Goal: Task Accomplishment & Management: Manage account settings

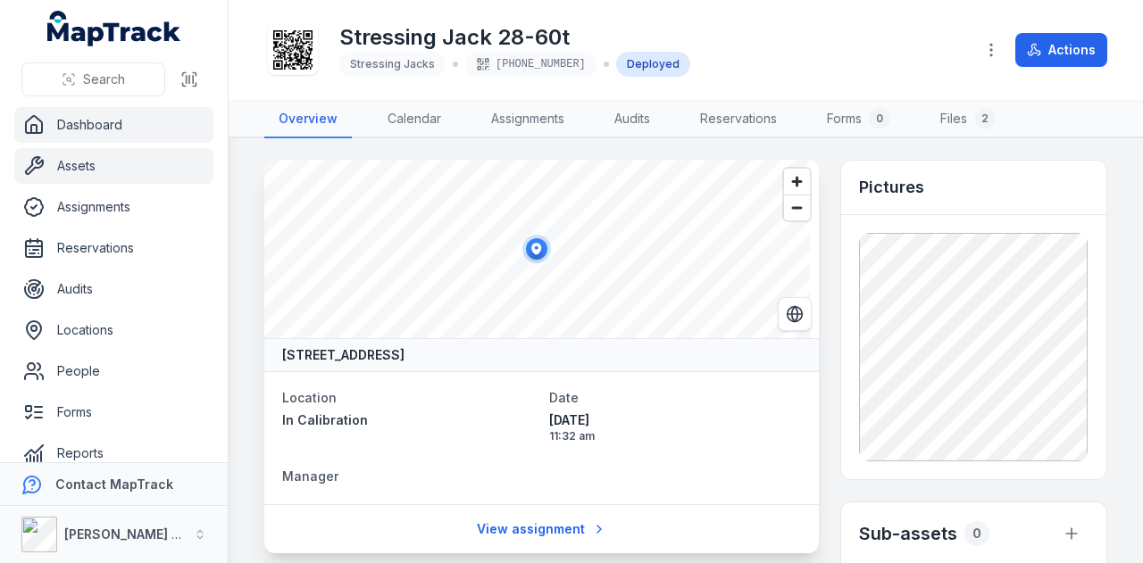
click at [125, 124] on link "Dashboard" at bounding box center [113, 125] width 199 height 36
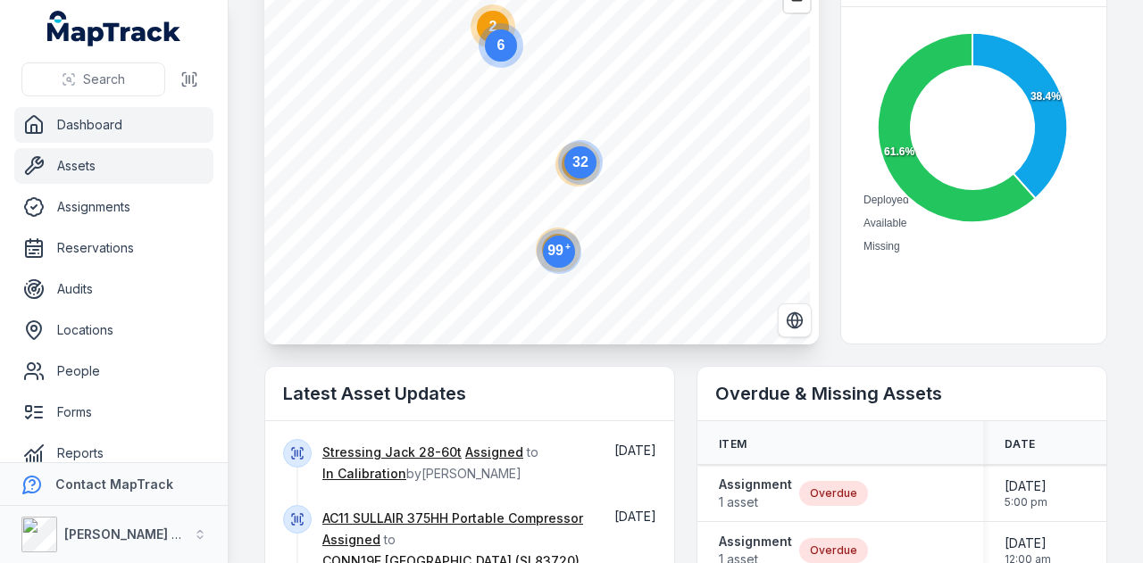
click at [111, 173] on link "Assets" at bounding box center [113, 166] width 199 height 36
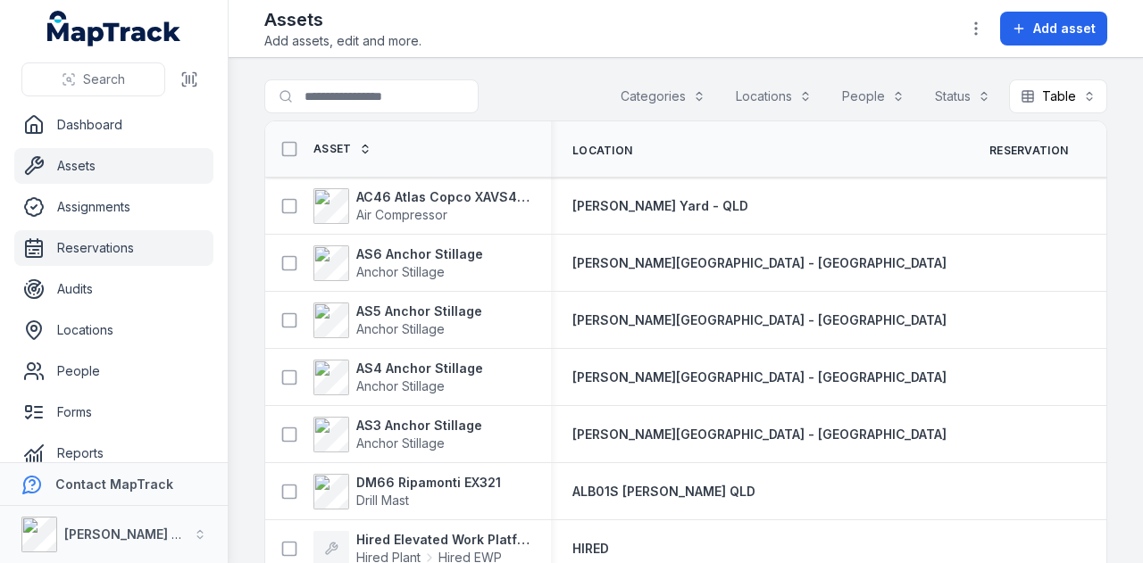
click at [127, 250] on link "Reservations" at bounding box center [113, 248] width 199 height 36
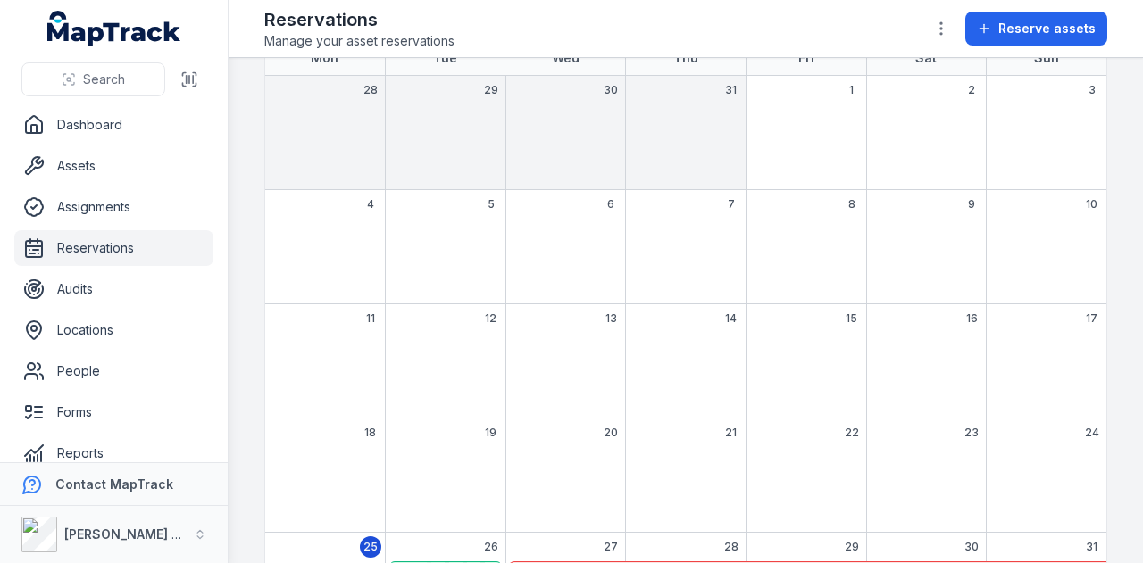
scroll to position [234, 0]
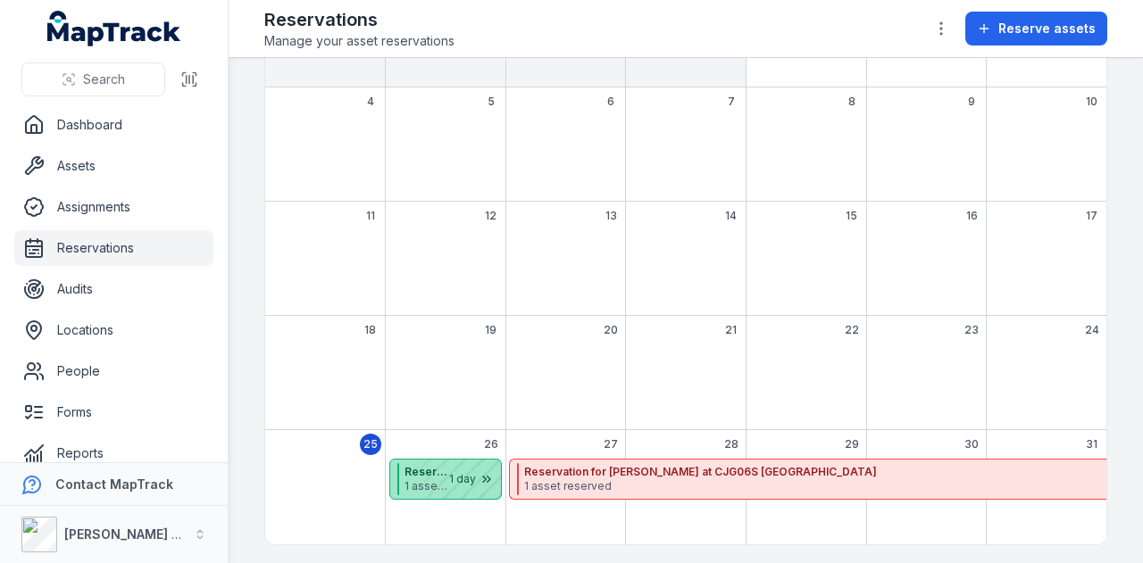
click at [441, 491] on div "August 2025" at bounding box center [456, 479] width 89 height 39
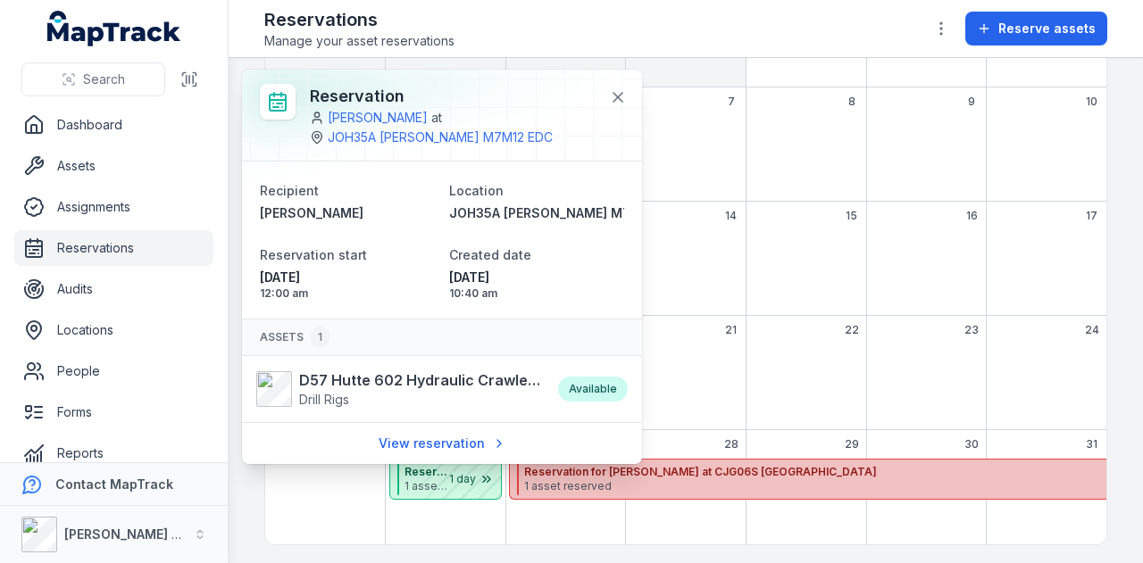
click at [700, 465] on strong "Reservation for [PERSON_NAME] at CJG06S [GEOGRAPHIC_DATA]" at bounding box center [913, 472] width 778 height 14
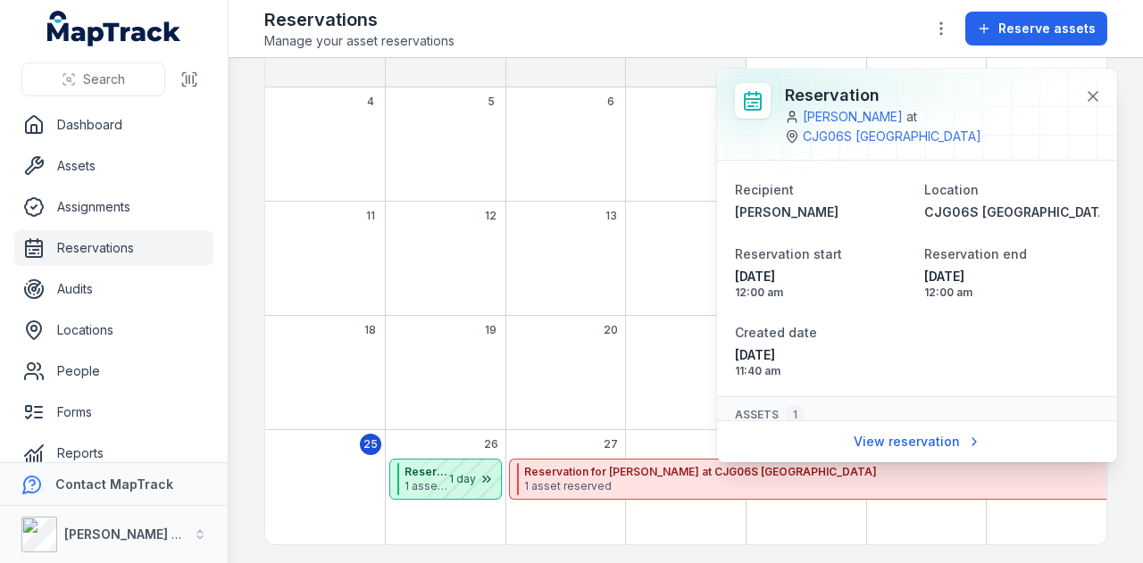
scroll to position [78, 0]
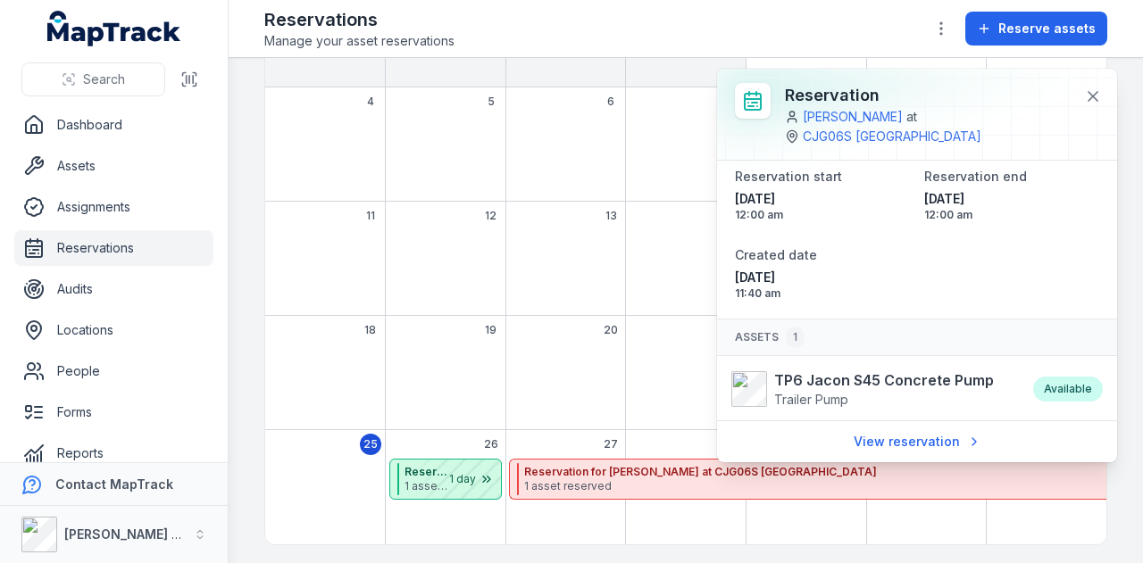
click at [586, 276] on div "13" at bounding box center [565, 259] width 121 height 114
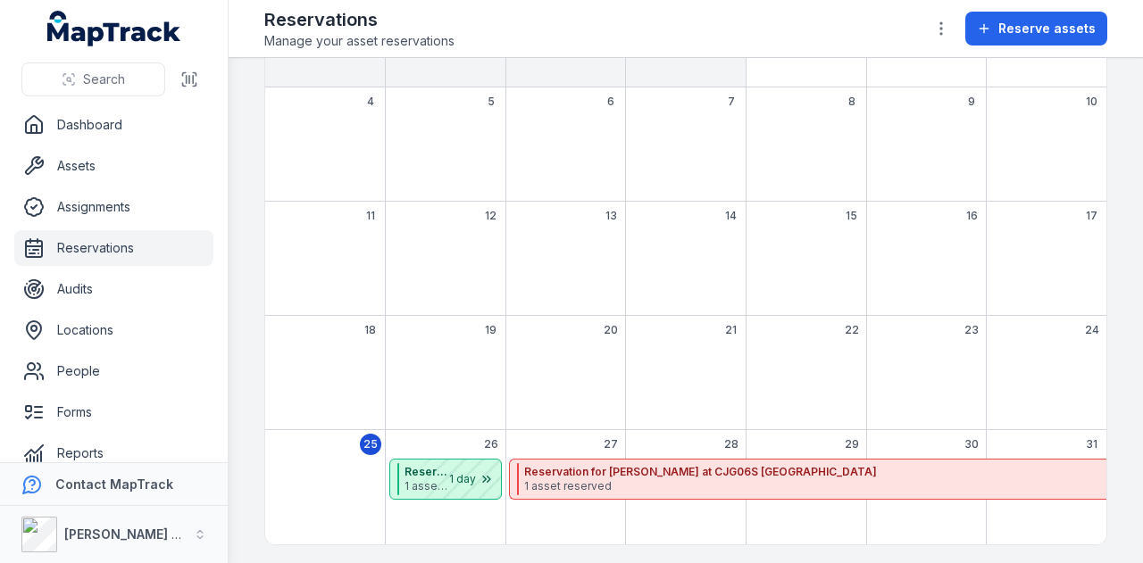
scroll to position [0, 0]
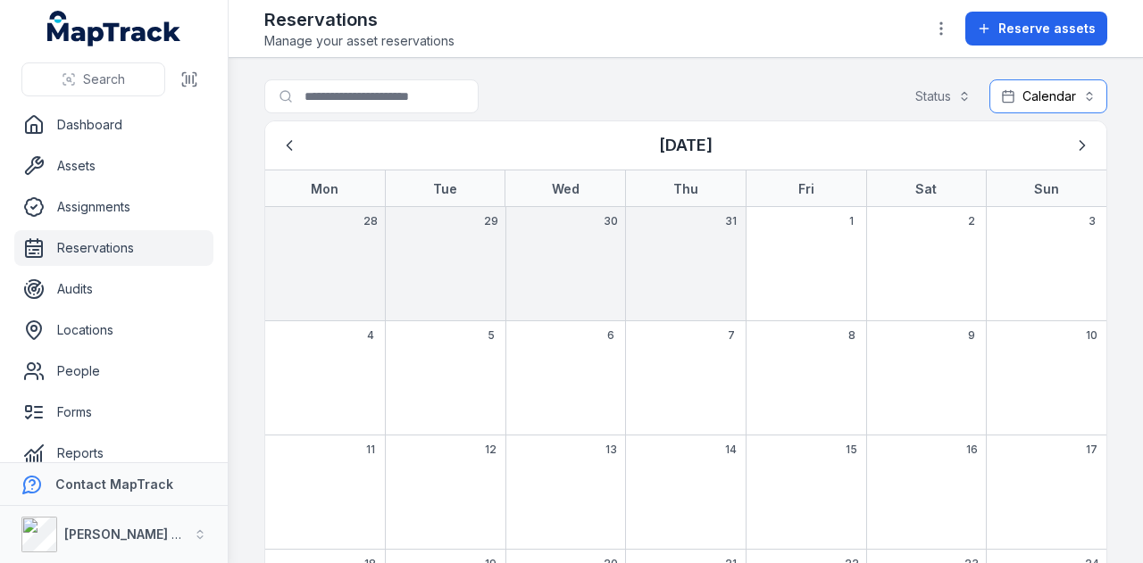
click at [1010, 99] on button "Calendar ********" at bounding box center [1048, 96] width 118 height 34
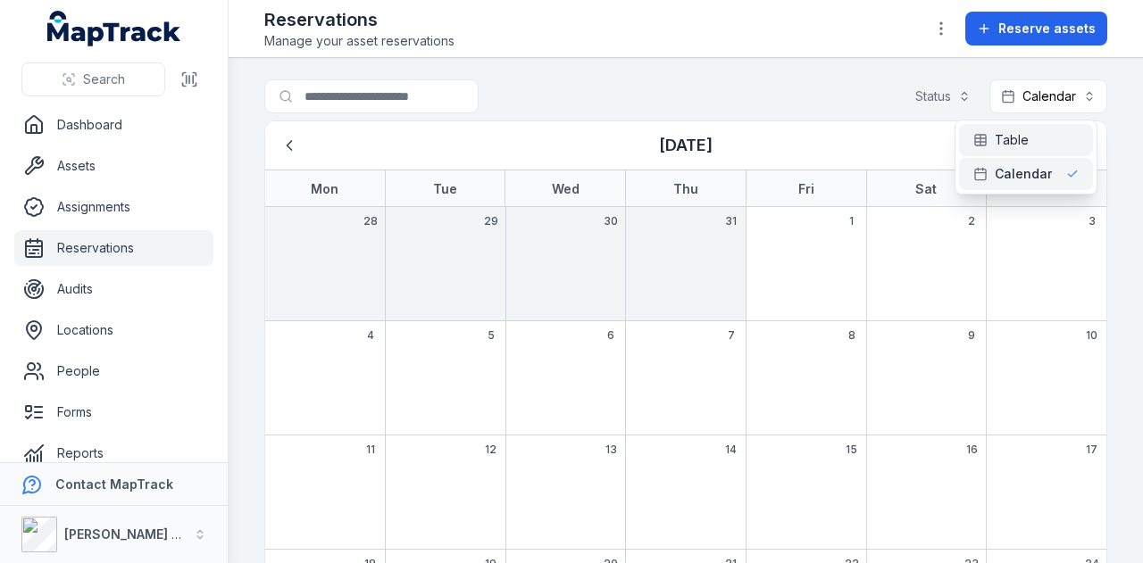
click at [1021, 132] on span "Table" at bounding box center [1012, 140] width 34 height 18
